Goal: Check status: Check status

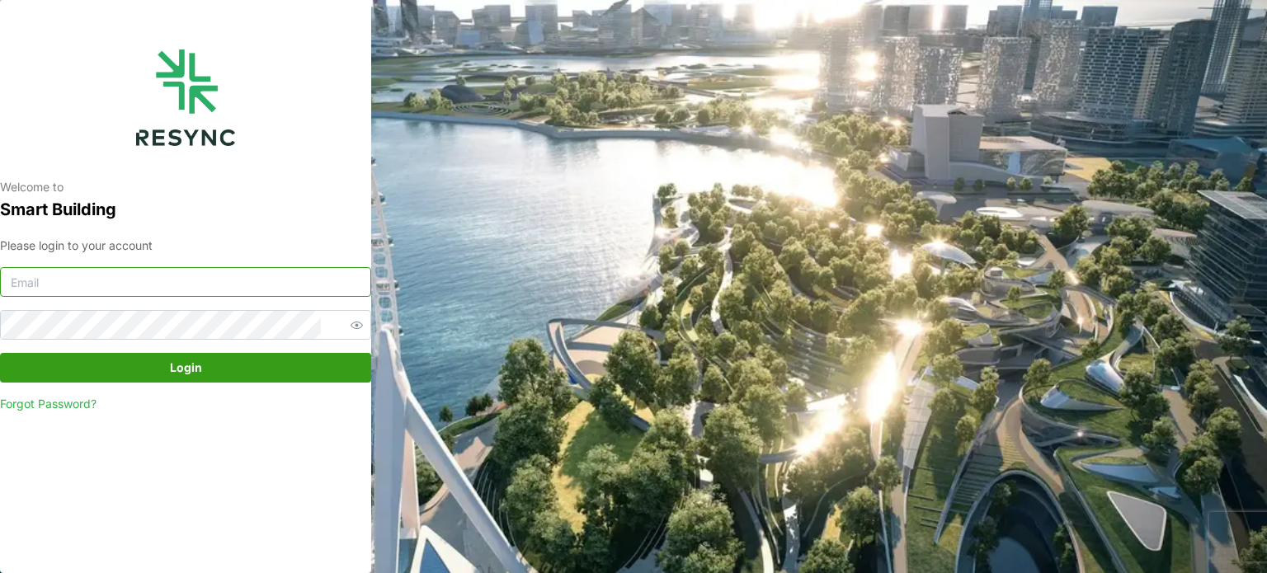
type input "serv354@nus.edu.sg"
click at [162, 359] on span "Login" at bounding box center [186, 368] width 340 height 28
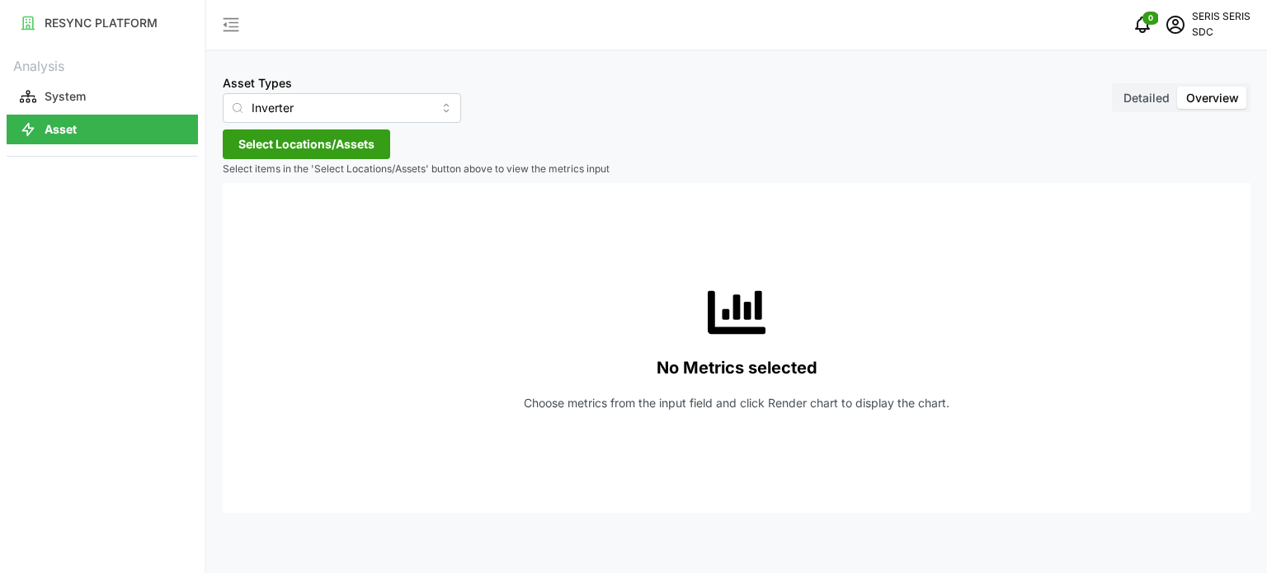
click at [383, 151] on button "Select Locations/Assets" at bounding box center [306, 145] width 167 height 30
click at [265, 218] on span "Select SDC-1" at bounding box center [264, 219] width 11 height 11
click at [264, 143] on span "Select Locations/Assets" at bounding box center [306, 144] width 136 height 28
click at [266, 214] on span "Select SDC-1" at bounding box center [264, 219] width 11 height 11
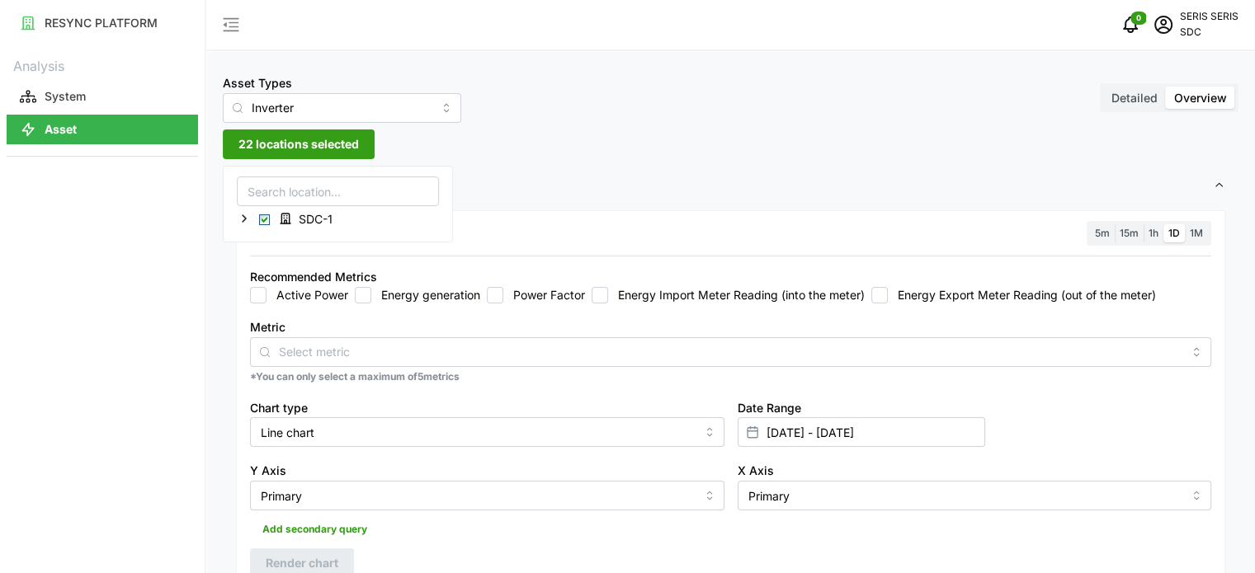
click at [357, 296] on input "Energy generation" at bounding box center [363, 295] width 16 height 16
checkbox input "true"
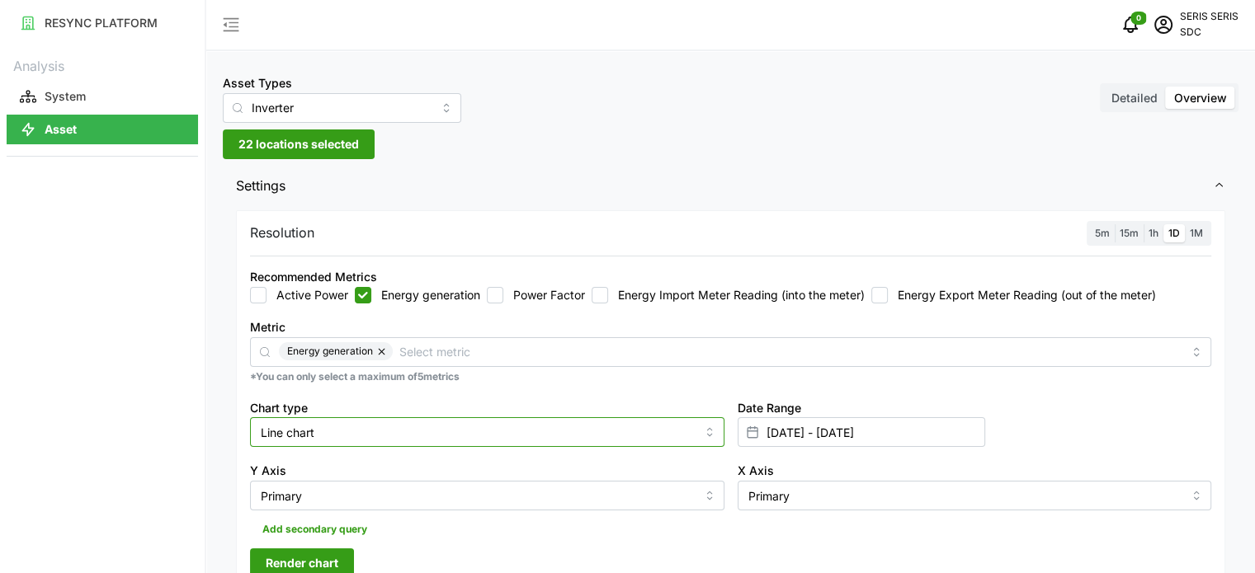
click at [459, 446] on input "Line chart" at bounding box center [487, 432] width 474 height 30
click at [453, 506] on div "Bar chart" at bounding box center [487, 500] width 466 height 28
type input "Bar chart"
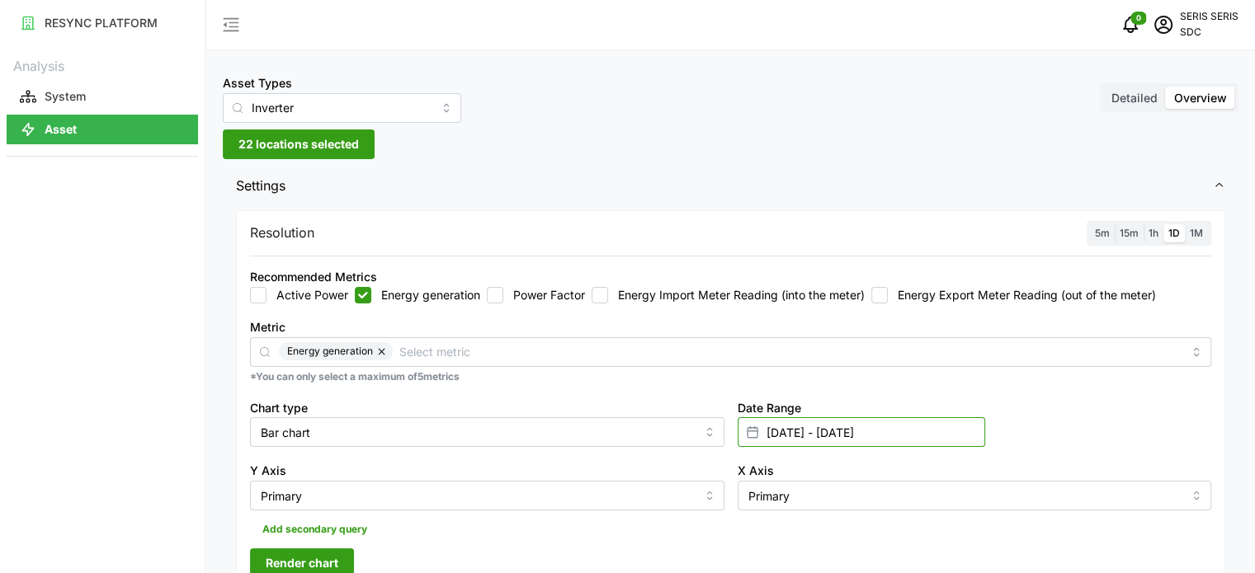
drag, startPoint x: 822, startPoint y: 418, endPoint x: 823, endPoint y: 429, distance: 10.8
click at [823, 429] on input "13 Sep 2025 - 13 Sep 2025" at bounding box center [860, 432] width 247 height 30
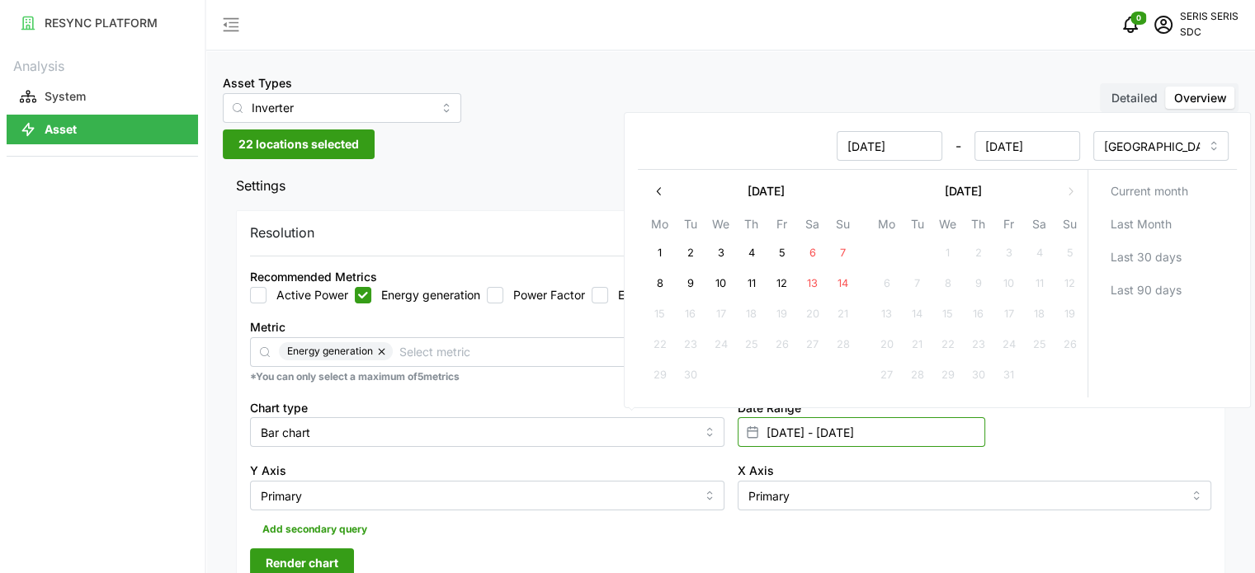
click at [823, 429] on input "13 Sep 2025 - 13 Sep 2025" at bounding box center [860, 432] width 247 height 30
click at [847, 283] on button "14" at bounding box center [842, 285] width 30 height 30
type input "13 Sep 2025 - 14 Sep 2025"
type input "14 Sep 2025"
click at [847, 283] on button "14" at bounding box center [842, 285] width 30 height 30
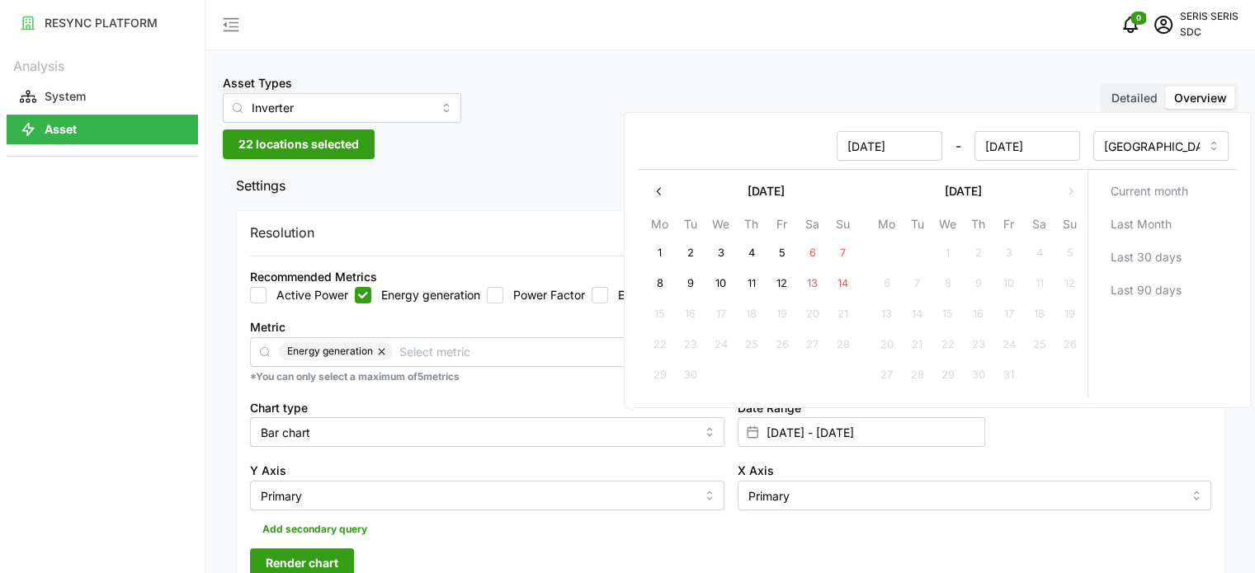
type input "14 Sep 2025 - 14 Sep 2025"
type input "14 Sep 2025"
click at [614, 422] on input "Bar chart" at bounding box center [487, 432] width 474 height 30
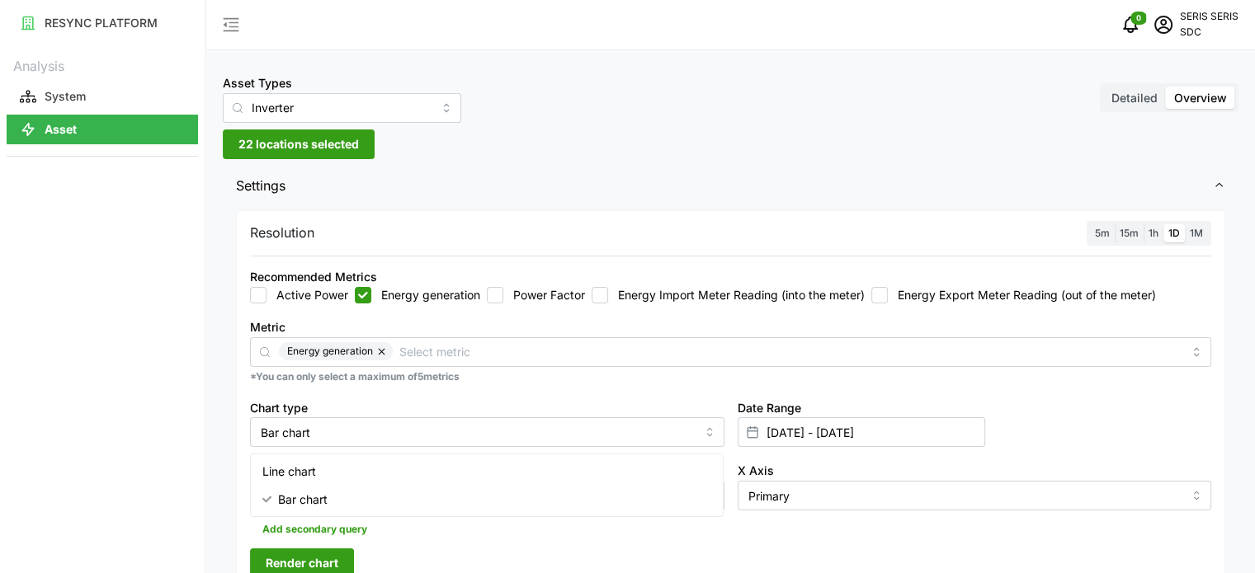
click at [308, 553] on span "Render chart" at bounding box center [302, 563] width 73 height 28
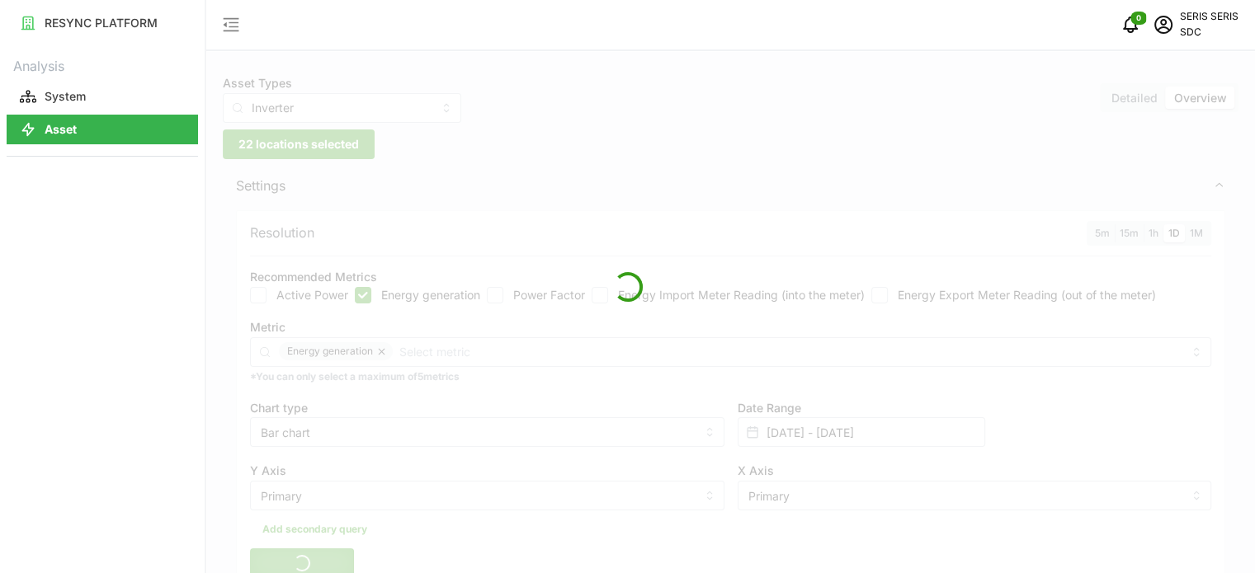
scroll to position [330, 0]
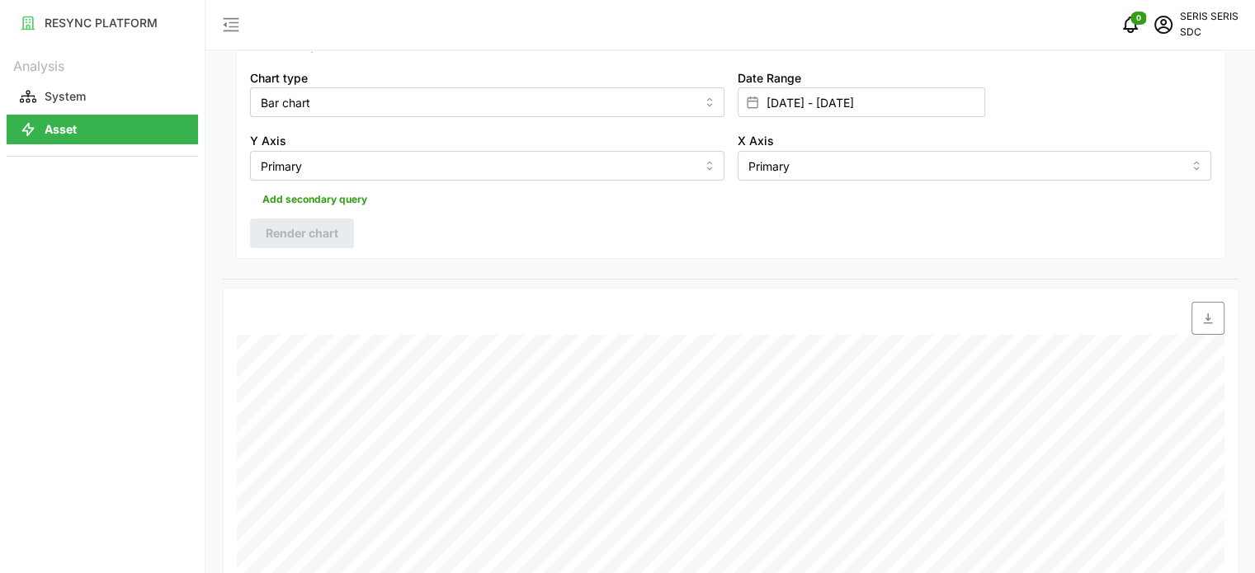
click at [1211, 313] on icon "button" at bounding box center [1207, 318] width 13 height 13
